Goal: Complete application form: Complete application form

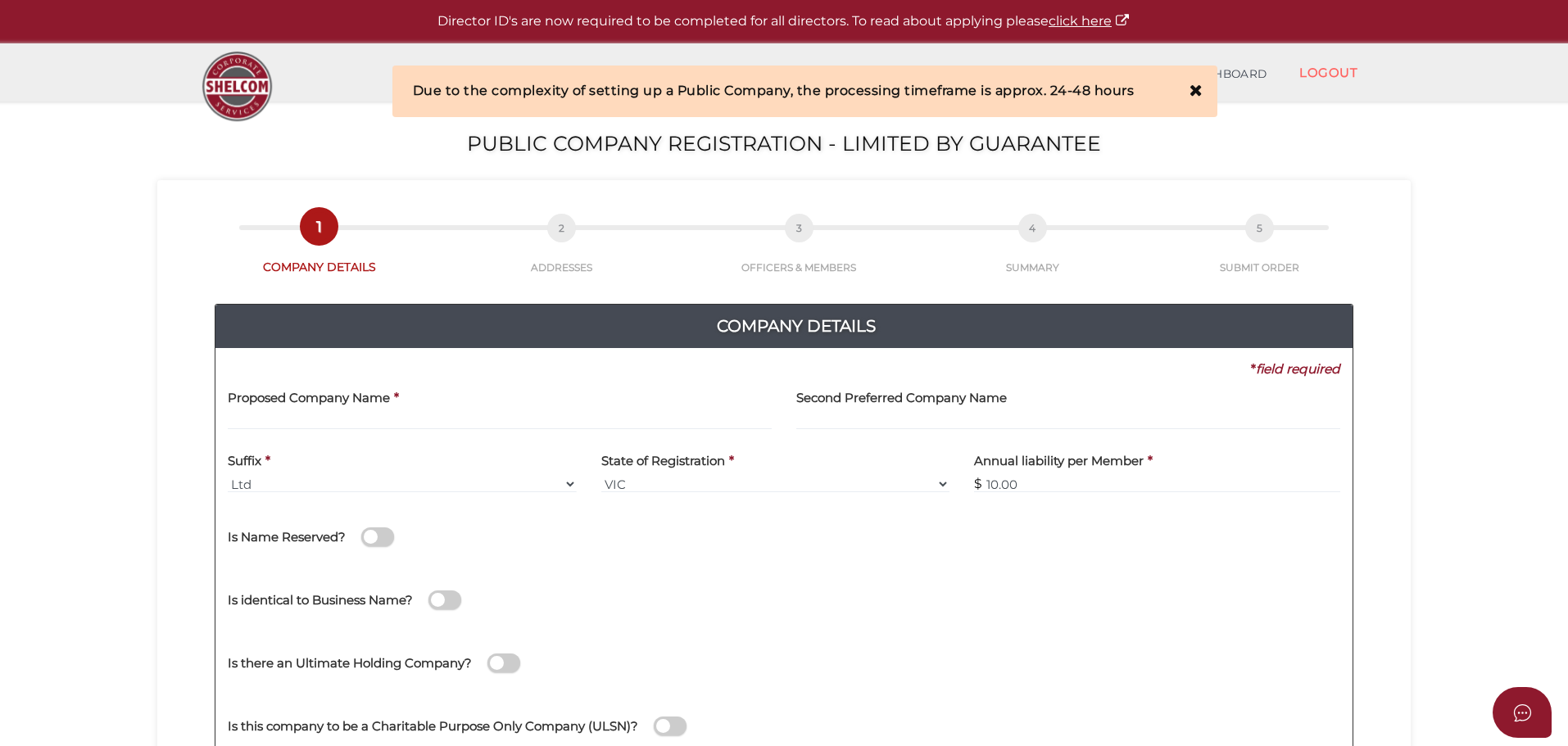
scroll to position [82, 0]
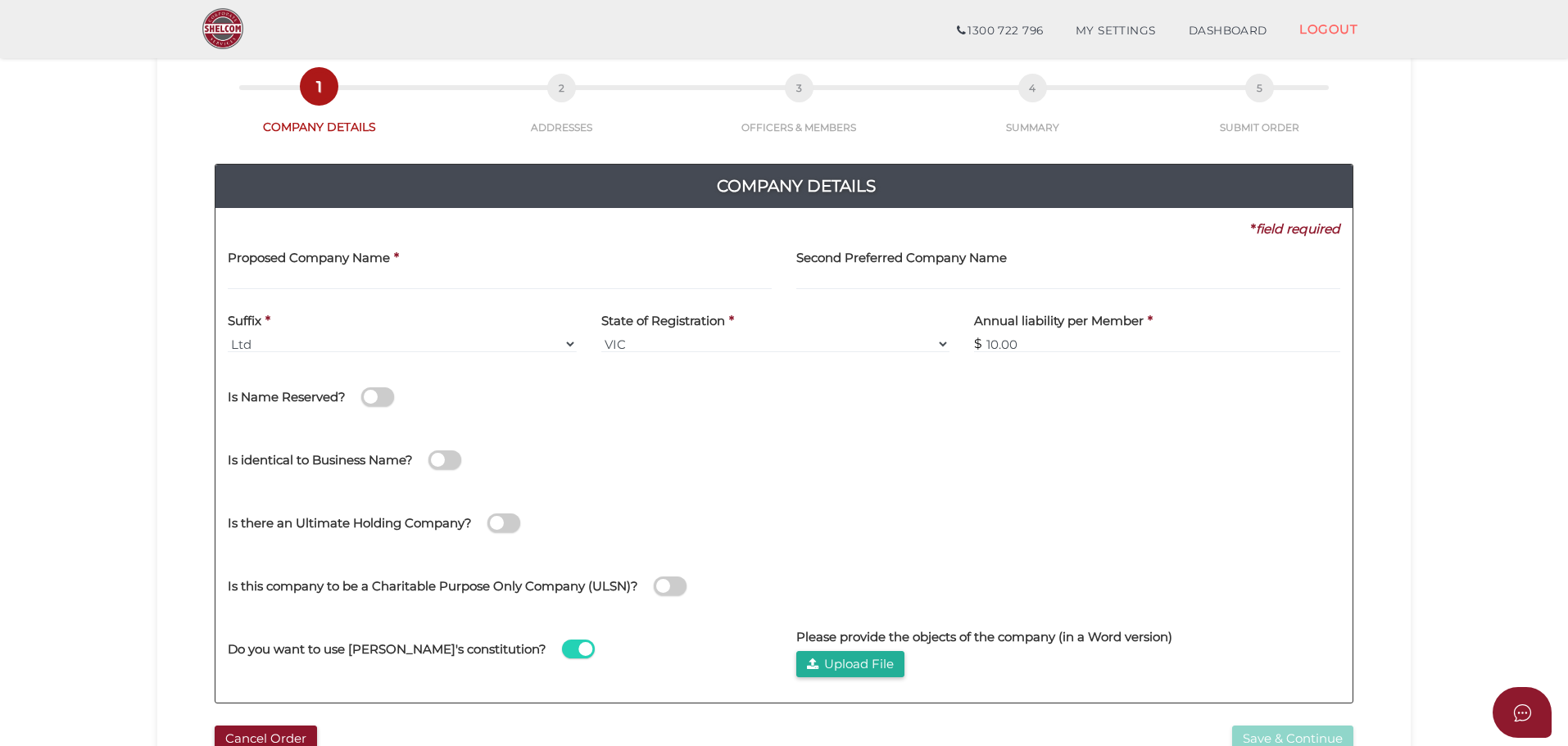
click at [657, 581] on div "* field required Proposed Company Name * Second Preferred Company Name Suffix *…" at bounding box center [784, 455] width 1112 height 470
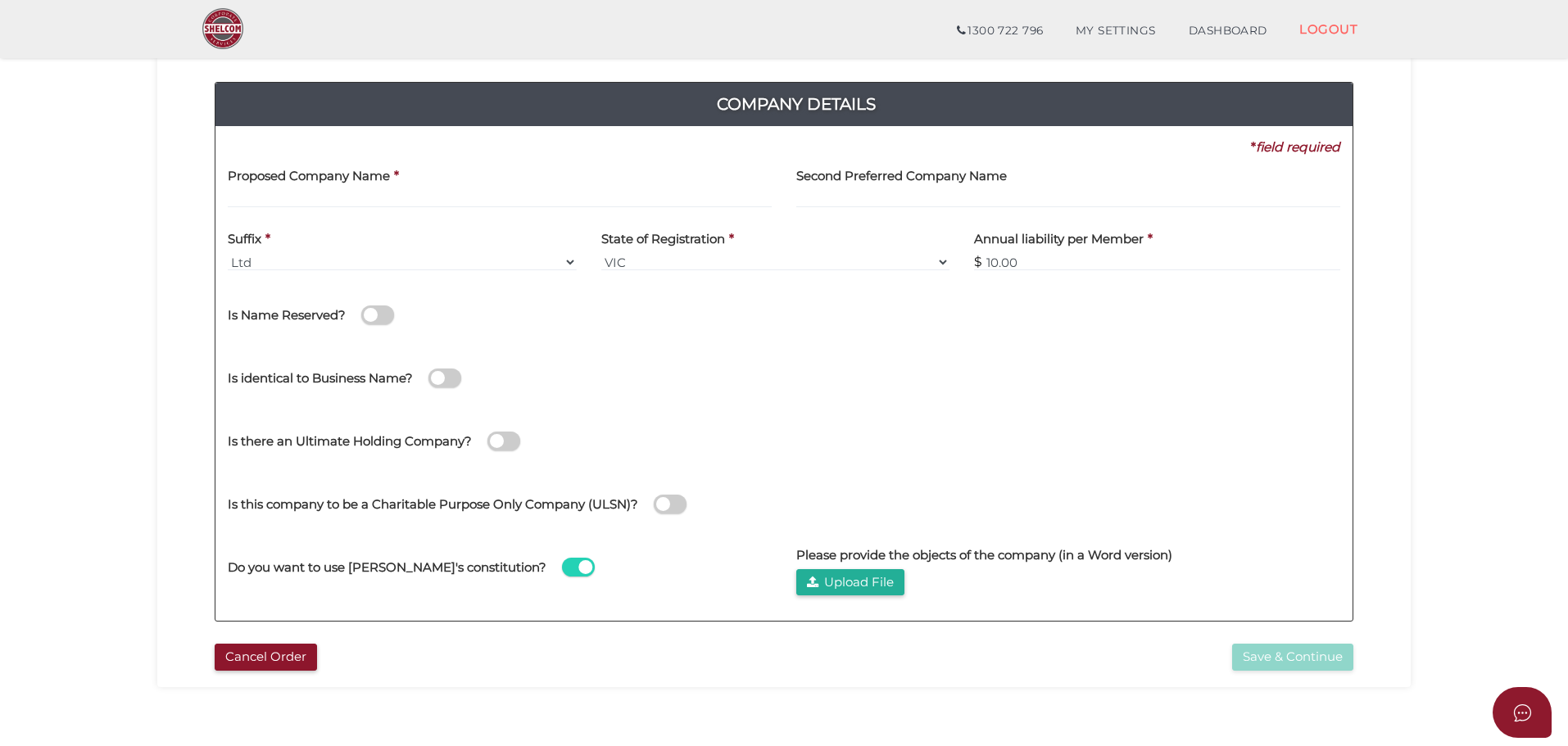
click at [666, 500] on span at bounding box center [670, 504] width 33 height 19
click at [0, 0] on input "checkbox" at bounding box center [0, 0] width 0 height 0
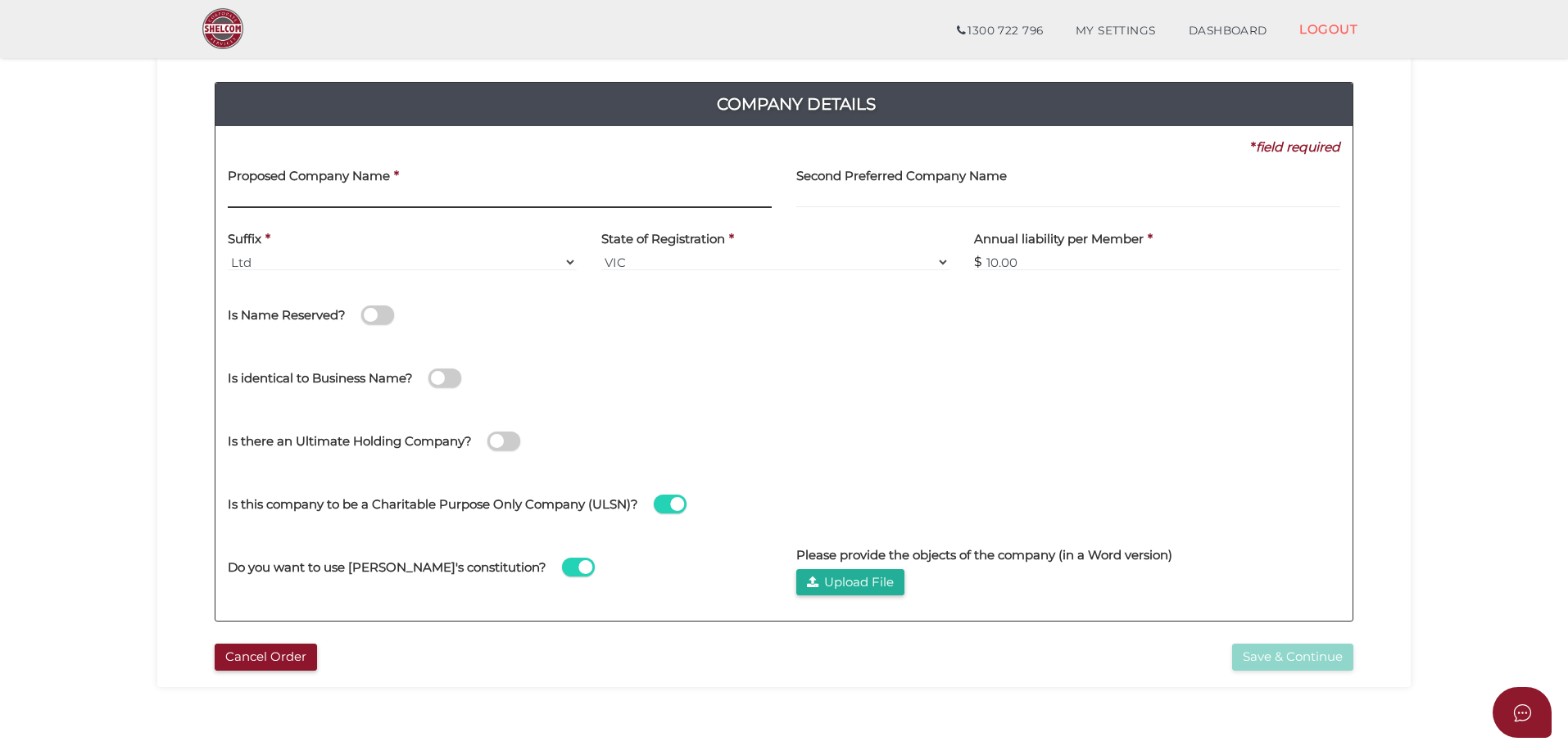
click at [552, 191] on input "text" at bounding box center [499, 199] width 544 height 18
paste input "Sai Regency Benevolent Foundation Ltd"
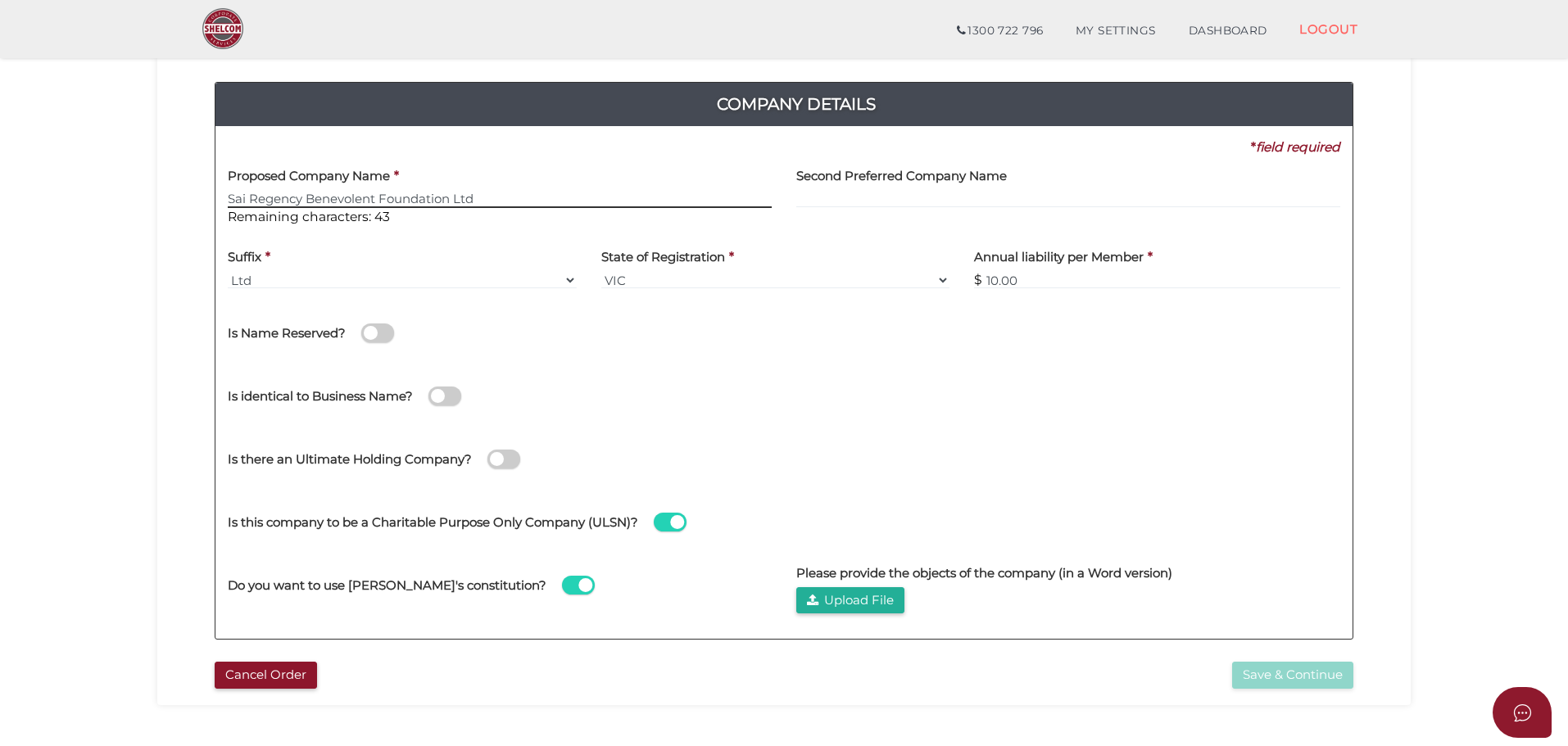
type input "Sai Regency Benevolent Foundation Ltd"
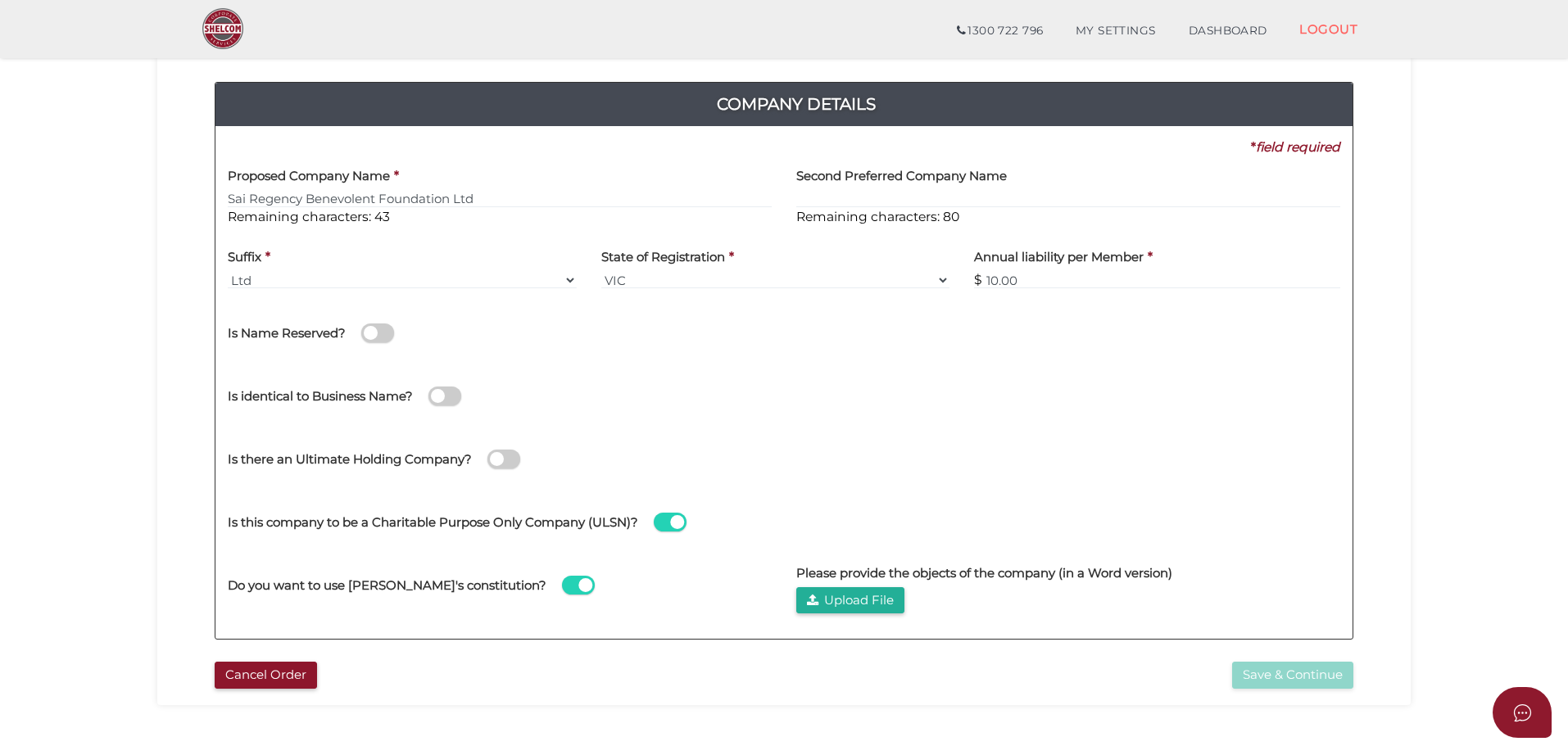
click at [877, 393] on div "Is identical to Business Name? Director/Shareholder own the Business Name? (We …" at bounding box center [784, 394] width 1136 height 58
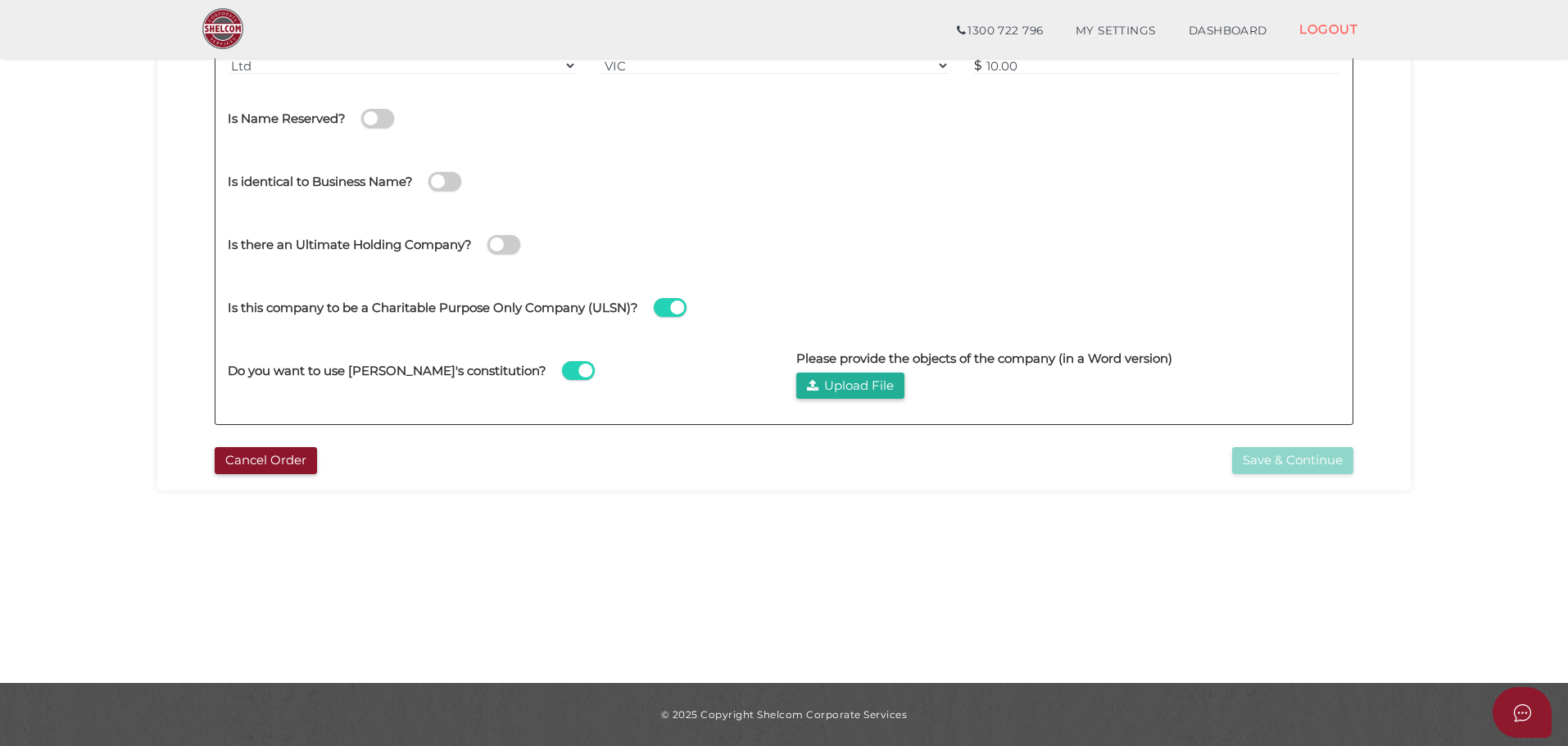
click at [547, 370] on div "Do you want to use [PERSON_NAME]'s constitution?" at bounding box center [499, 362] width 544 height 46
drag, startPoint x: 873, startPoint y: 360, endPoint x: 1086, endPoint y: 360, distance: 213.0
click at [1086, 360] on h4 "Please provide the objects of the company (in a Word version)" at bounding box center [984, 359] width 376 height 14
click at [1066, 377] on div "Please provide the objects of the company (in a Word version) Upload File" at bounding box center [1068, 368] width 544 height 59
drag, startPoint x: 971, startPoint y: 356, endPoint x: 1086, endPoint y: 403, distance: 124.2
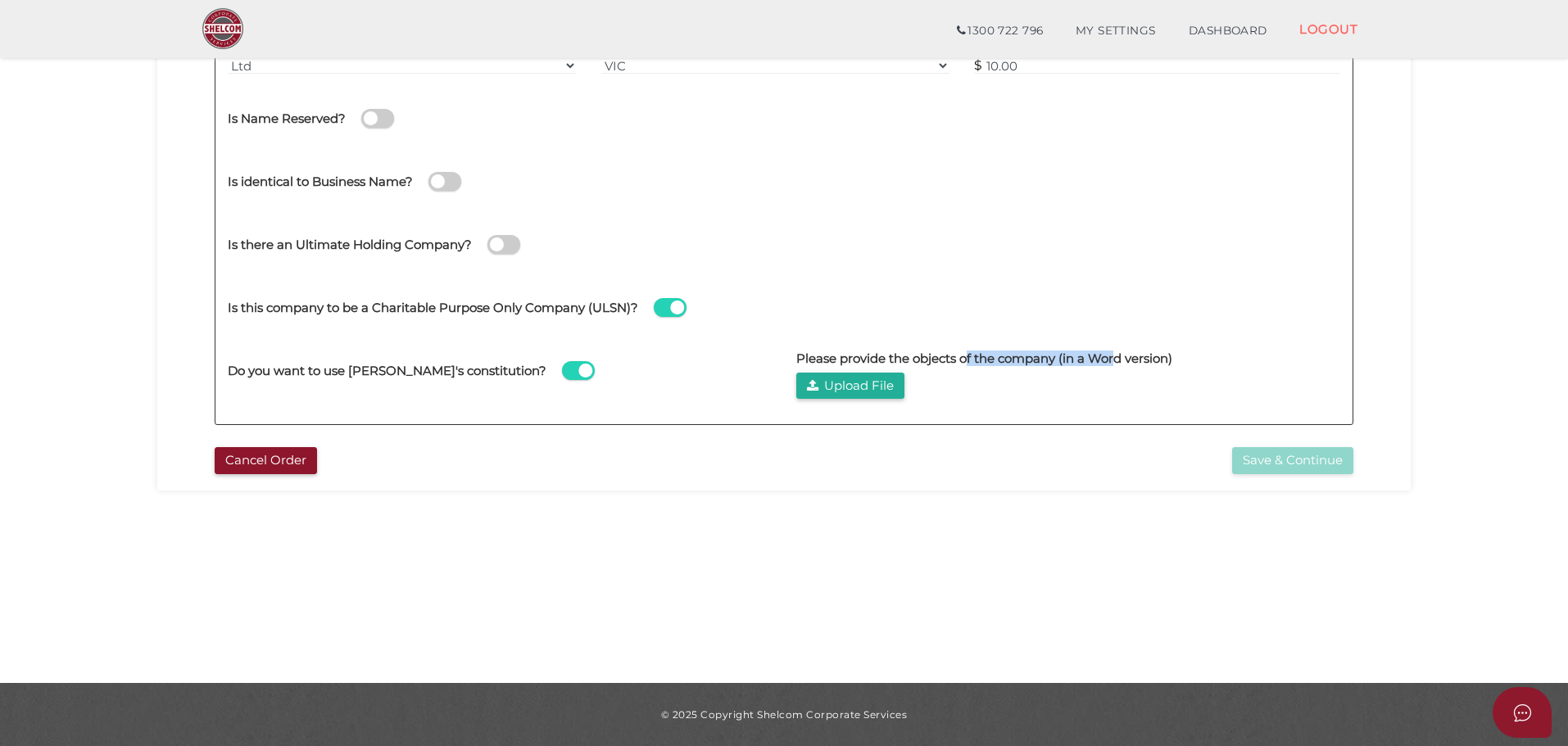
click at [1119, 362] on h4 "Please provide the objects of the company (in a Word version)" at bounding box center [984, 359] width 376 height 14
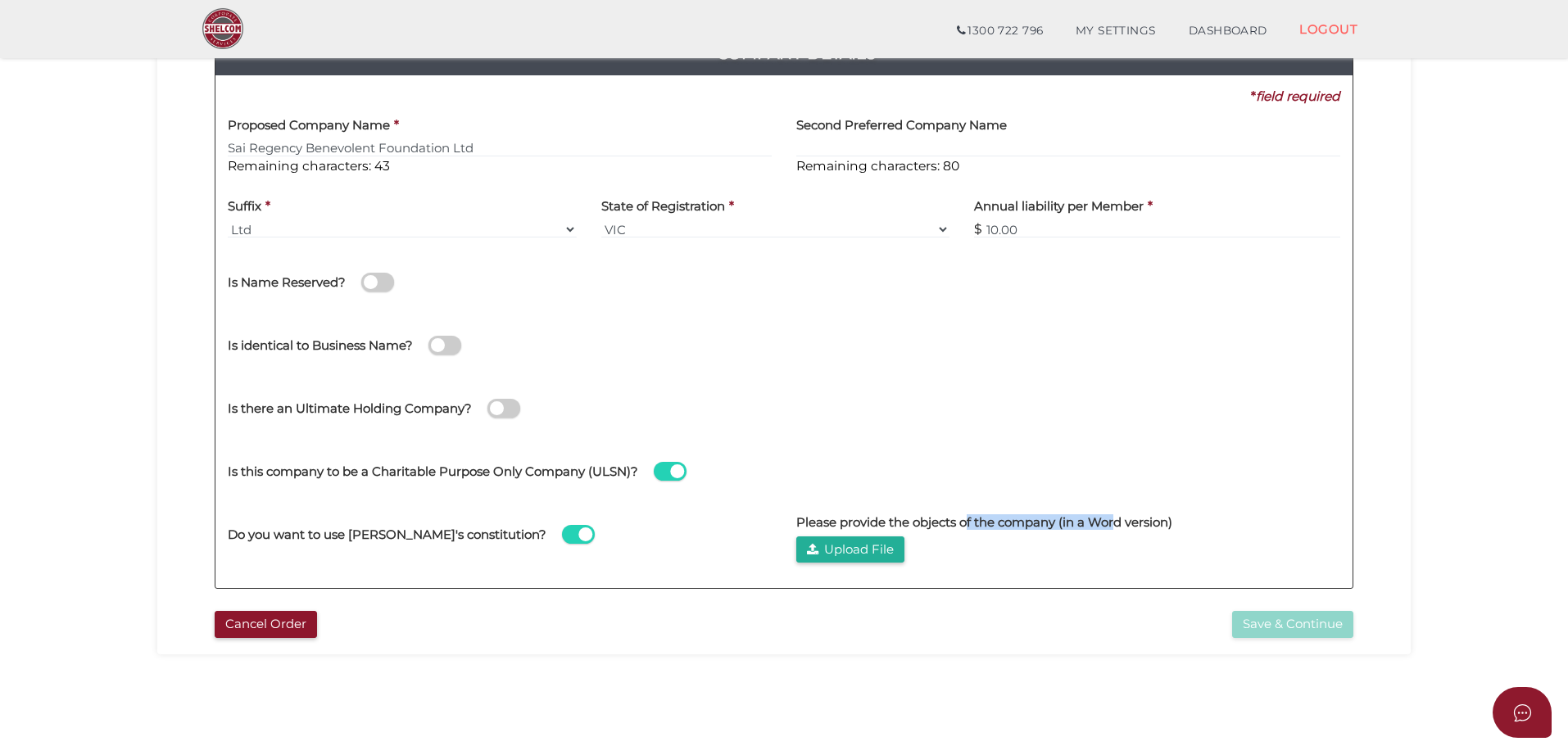
scroll to position [133, 0]
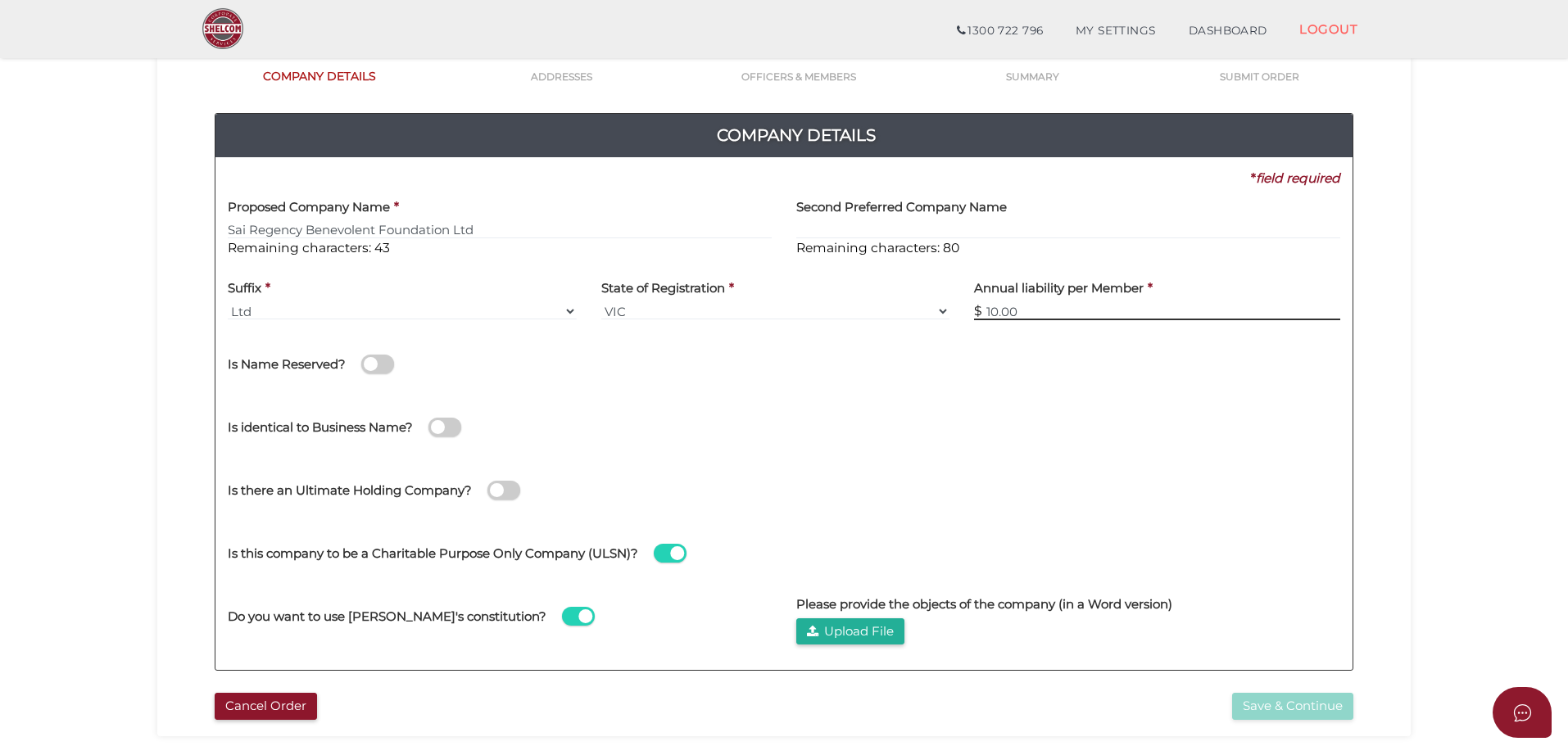
click at [1046, 312] on input "10.00" at bounding box center [1156, 311] width 366 height 18
click at [978, 385] on div "No No Is Name Reserved? [GEOGRAPHIC_DATA] the name? Reservation Number *" at bounding box center [784, 362] width 1136 height 58
drag, startPoint x: 1020, startPoint y: 278, endPoint x: 1001, endPoint y: 293, distance: 24.2
click at [1021, 279] on label "Annual liability per Member" at bounding box center [1058, 286] width 170 height 34
click at [1001, 293] on h4 "Annual liability per Member" at bounding box center [1058, 288] width 170 height 14
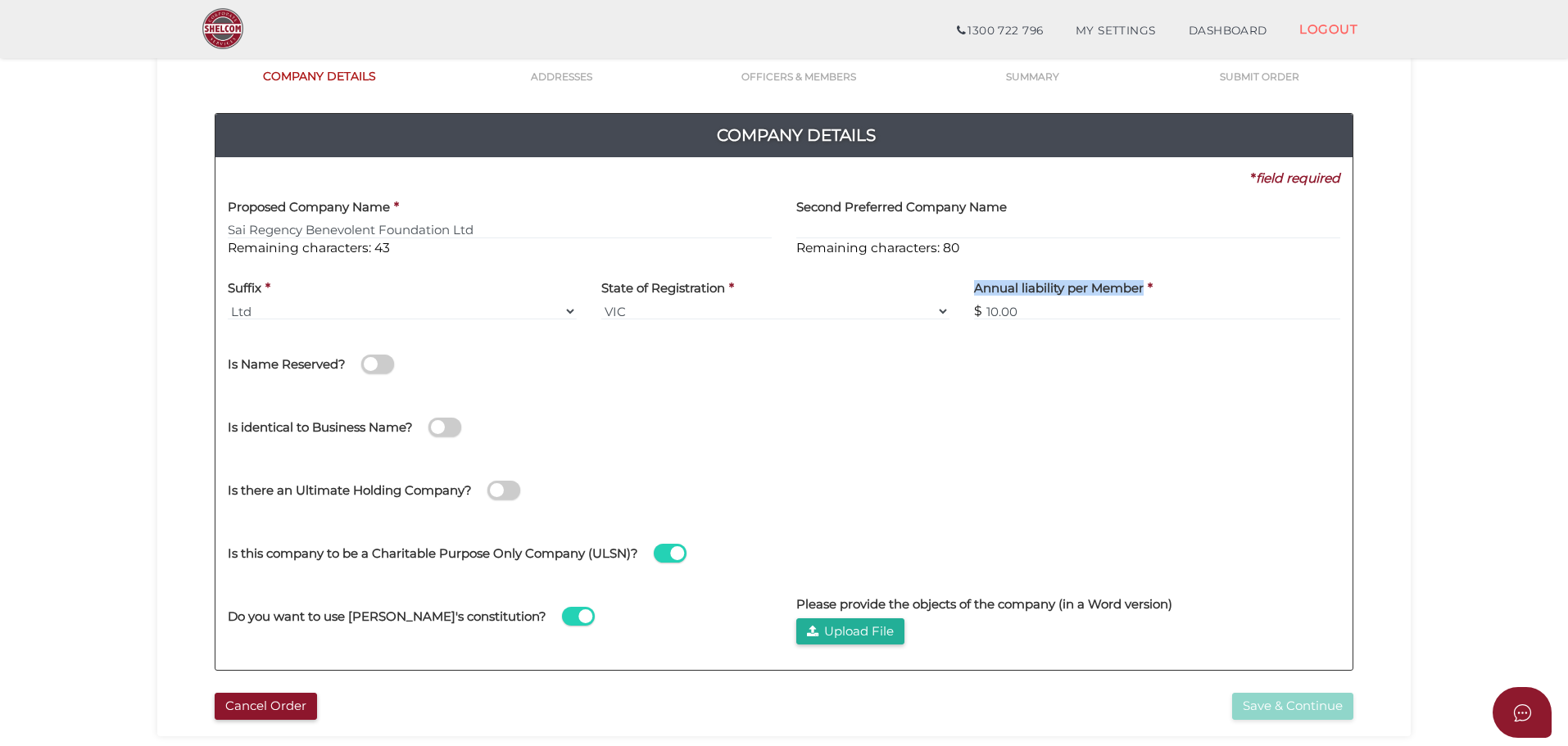
copy h4 "Annual liability per Member"
drag, startPoint x: 975, startPoint y: 286, endPoint x: 1143, endPoint y: 293, distance: 168.1
click at [1143, 293] on div "Annual liability per Member * $ 10.00" at bounding box center [1156, 301] width 391 height 64
click at [1086, 455] on div "Is identical to Business Name? Director/Shareholder own the Business Name? (We …" at bounding box center [784, 427] width 1112 height 63
click at [1522, 721] on icon "Open asap" at bounding box center [1521, 712] width 17 height 17
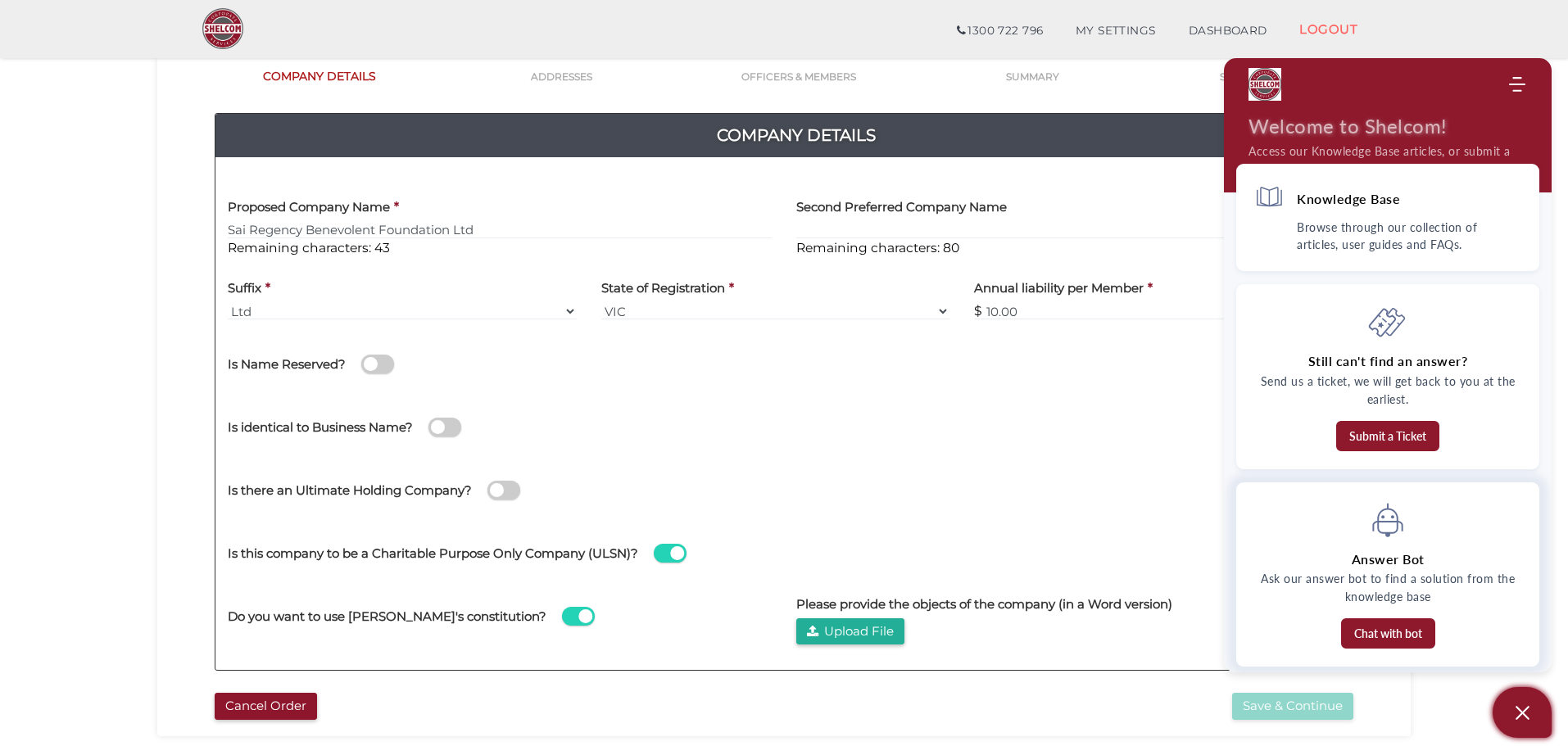
scroll to position [0, 0]
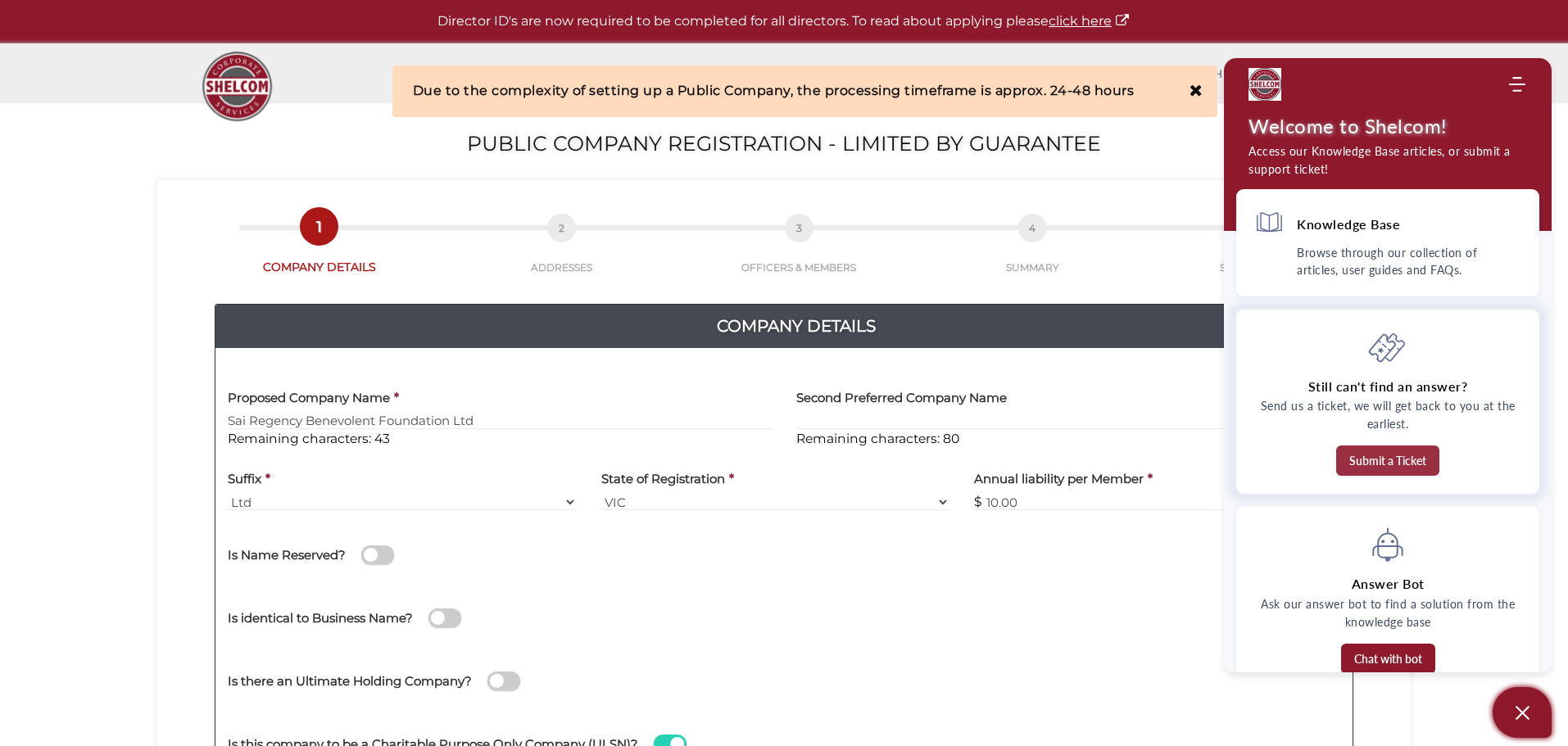
click at [1401, 453] on button "Submit a Ticket" at bounding box center [1388, 461] width 104 height 30
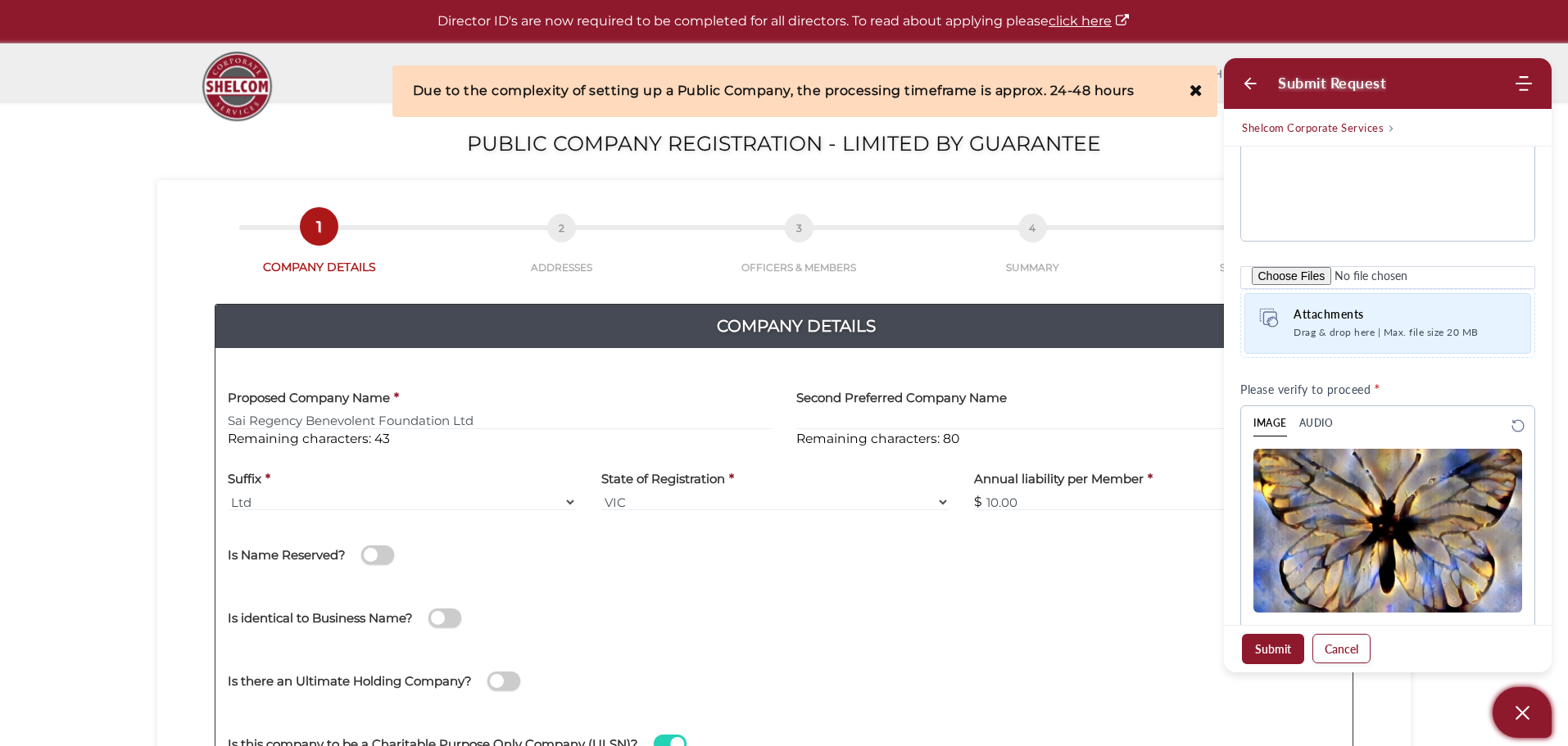
scroll to position [655, 0]
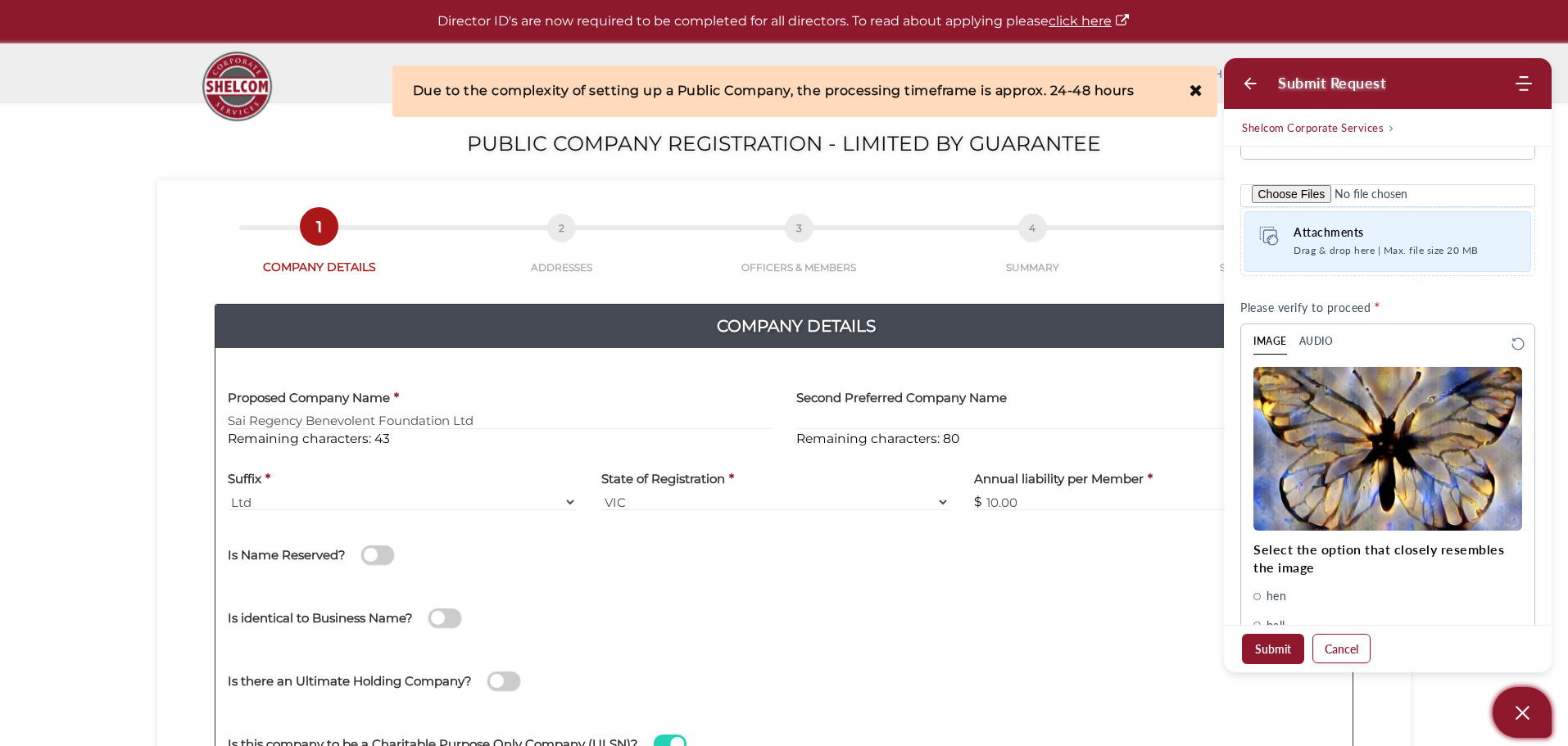
click at [1531, 717] on icon "Open asap" at bounding box center [1522, 713] width 21 height 21
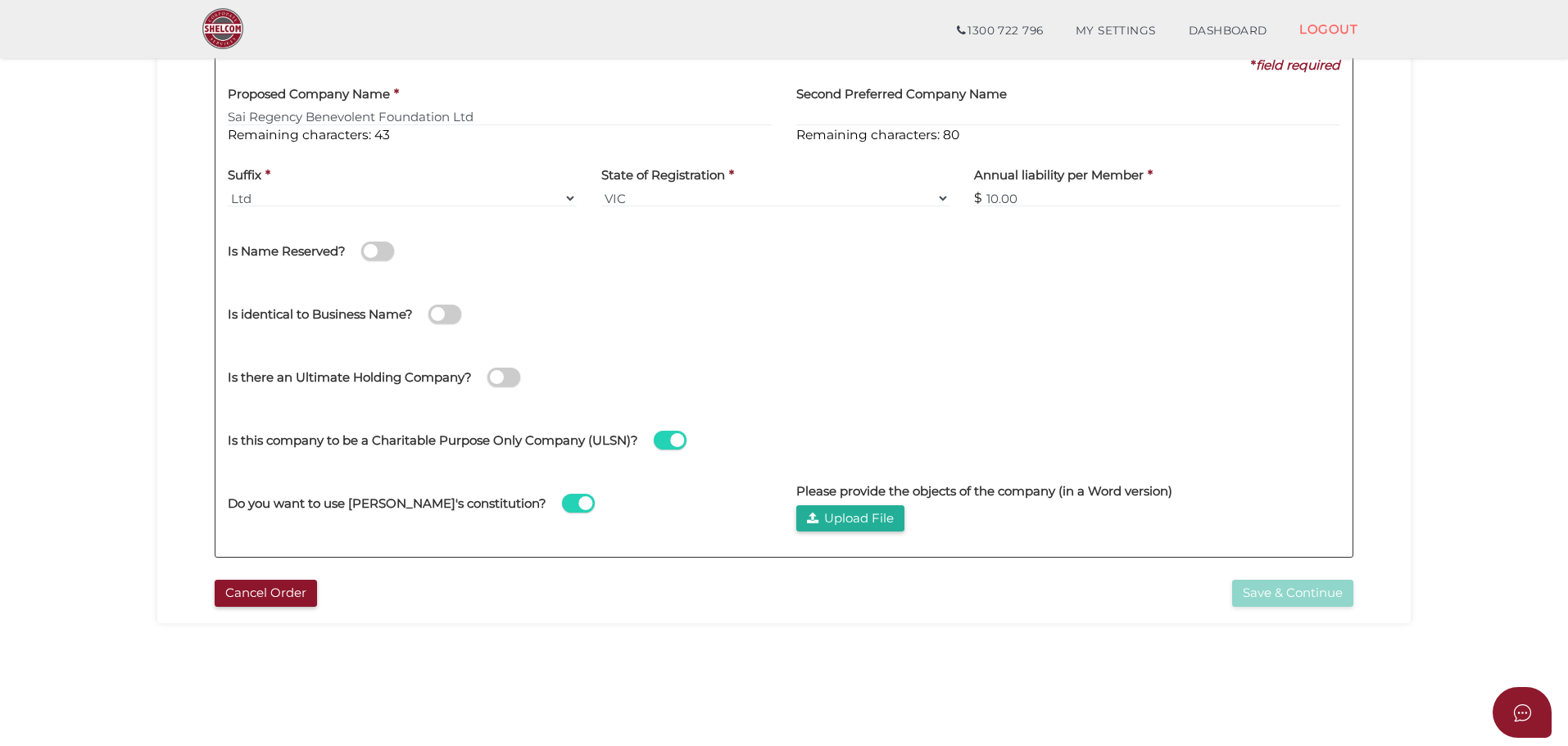
scroll to position [164, 0]
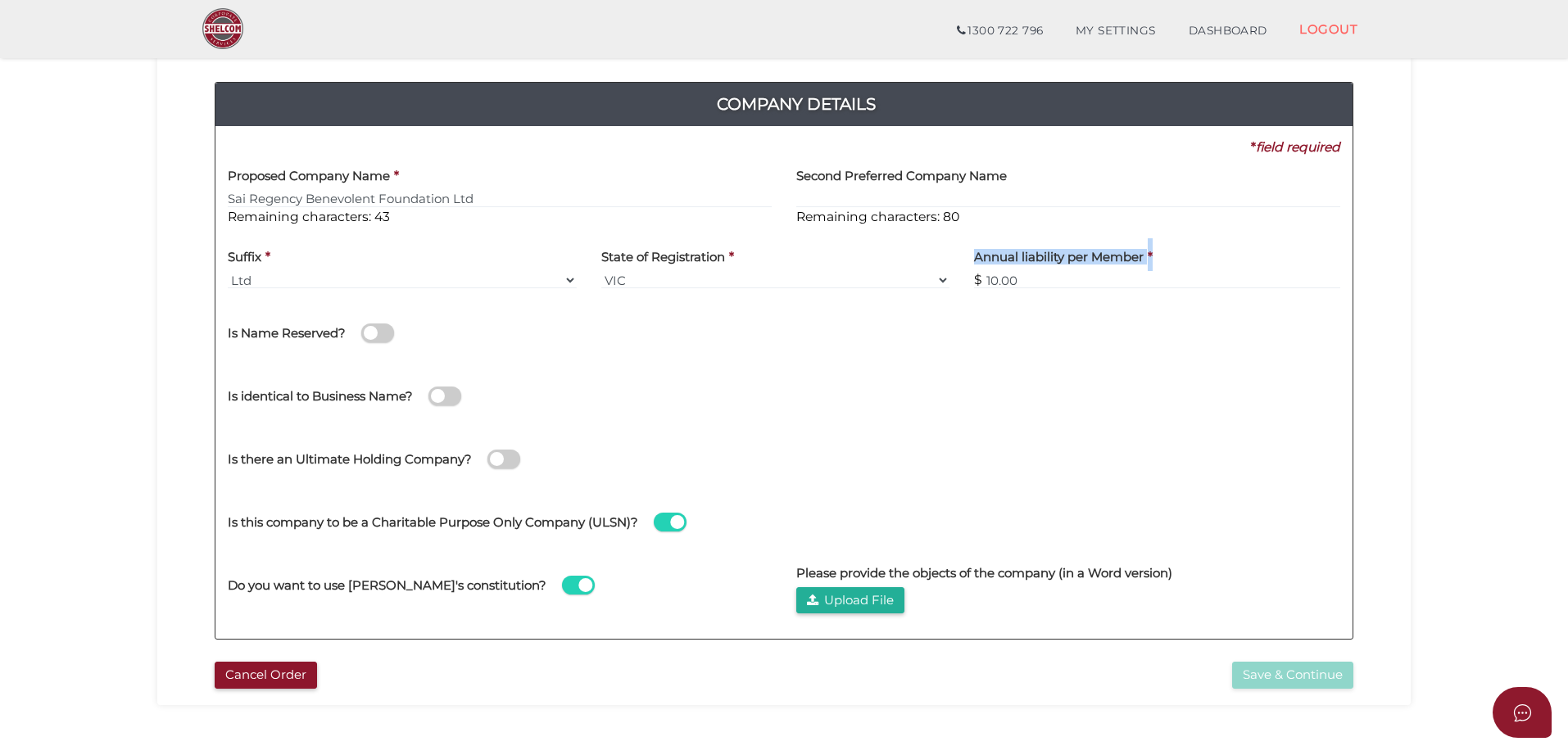
drag, startPoint x: 973, startPoint y: 249, endPoint x: 1152, endPoint y: 250, distance: 179.0
click at [1152, 250] on div "Annual liability per Member * $ 10.00" at bounding box center [1156, 264] width 366 height 52
copy div "Annual liability per Member *"
click at [953, 496] on div "Is this company to be a Charitable Purpose Only Company (ULSN)?" at bounding box center [784, 522] width 1112 height 63
drag, startPoint x: 804, startPoint y: 570, endPoint x: 1048, endPoint y: 578, distance: 244.1
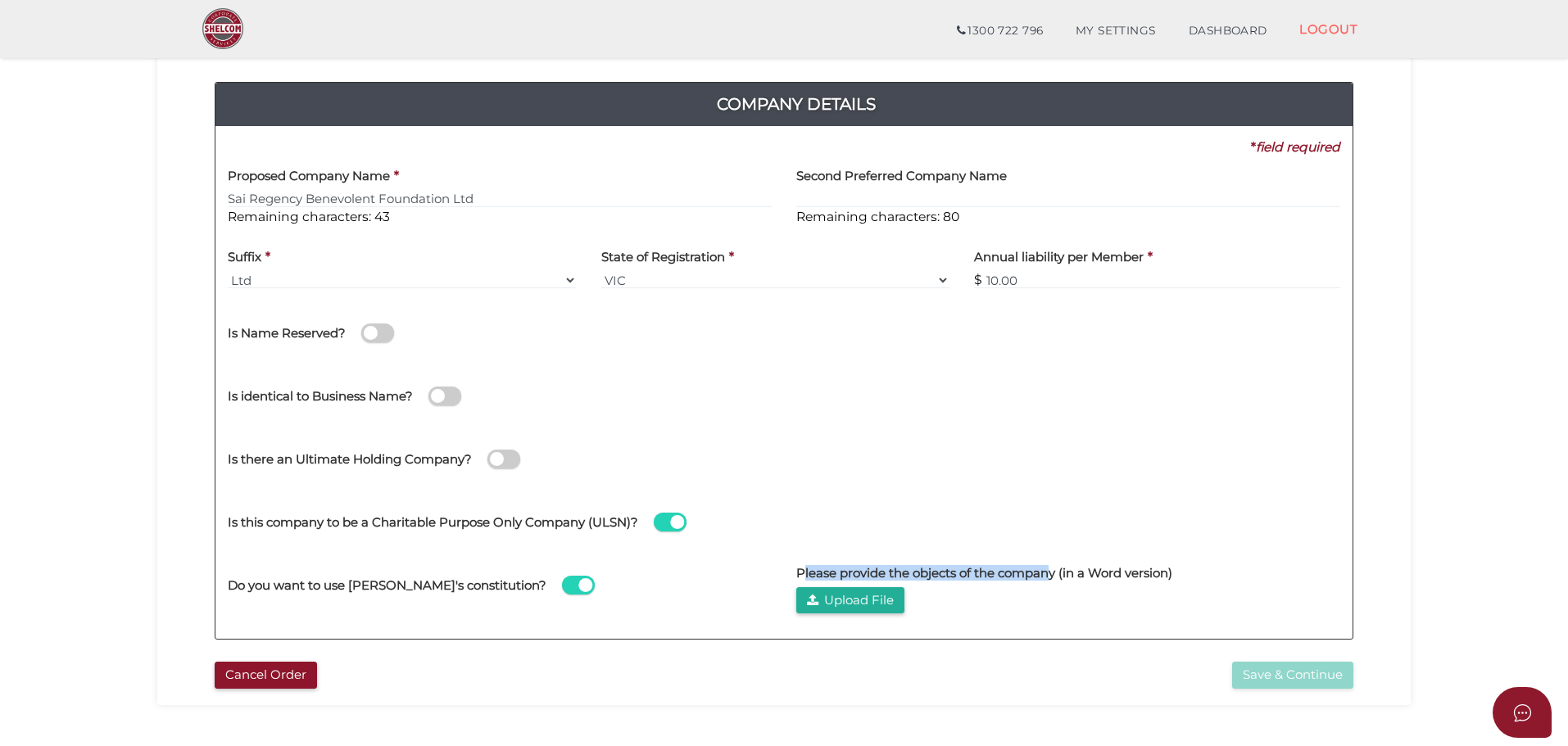
click at [1052, 574] on h4 "Please provide the objects of the company (in a Word version)" at bounding box center [984, 573] width 376 height 14
click at [1035, 587] on div "Please provide the objects of the company (in a Word version) Upload File" at bounding box center [1068, 583] width 544 height 59
click at [1063, 569] on h4 "Please provide the objects of the company (in a Word version)" at bounding box center [984, 573] width 376 height 14
copy h4 "Please provide the objects of the company (in a Word version)"
drag, startPoint x: 1176, startPoint y: 571, endPoint x: 798, endPoint y: 580, distance: 378.1
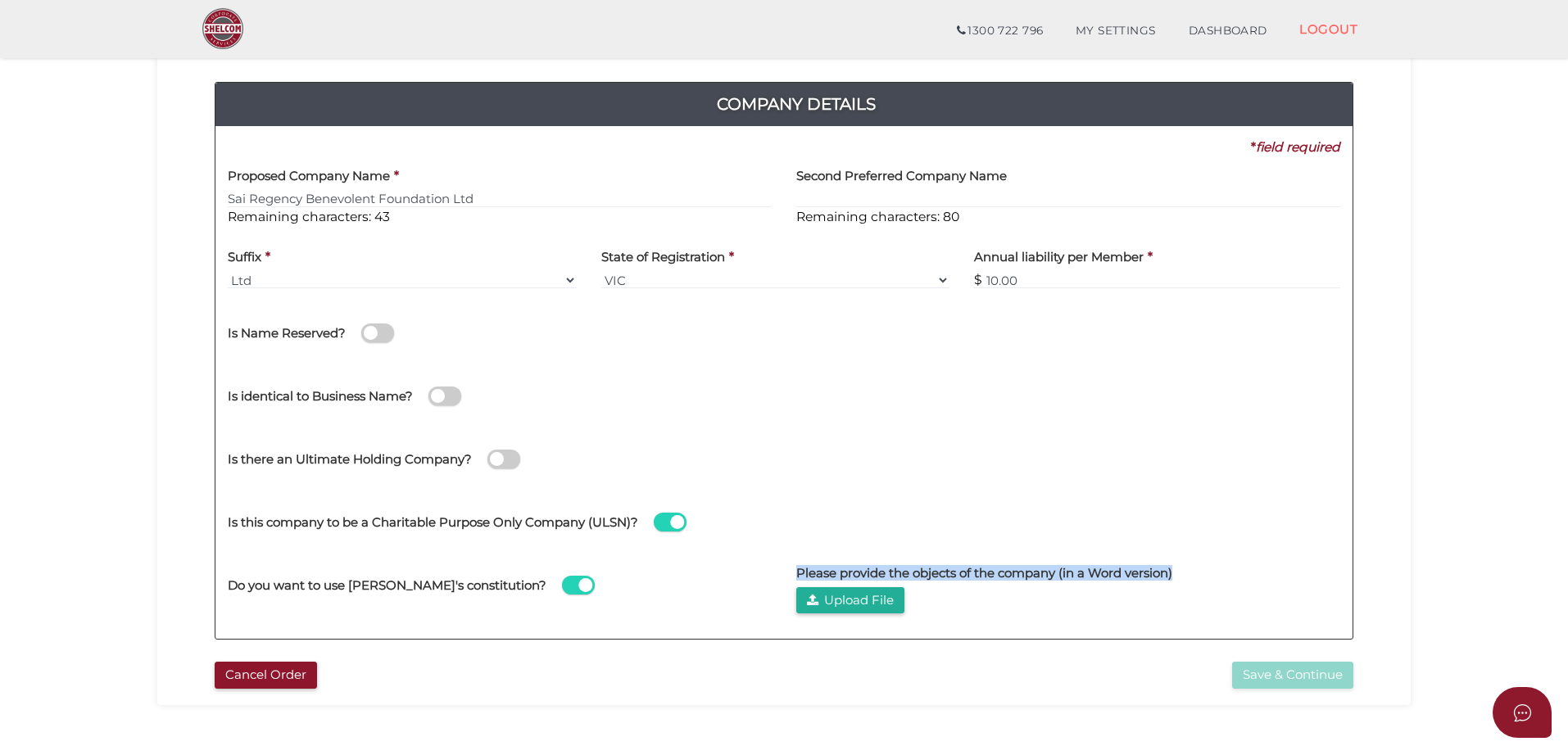
click at [798, 580] on div "Please provide the objects of the company (in a Word version) Upload File" at bounding box center [1068, 583] width 544 height 59
